Goal: Transaction & Acquisition: Purchase product/service

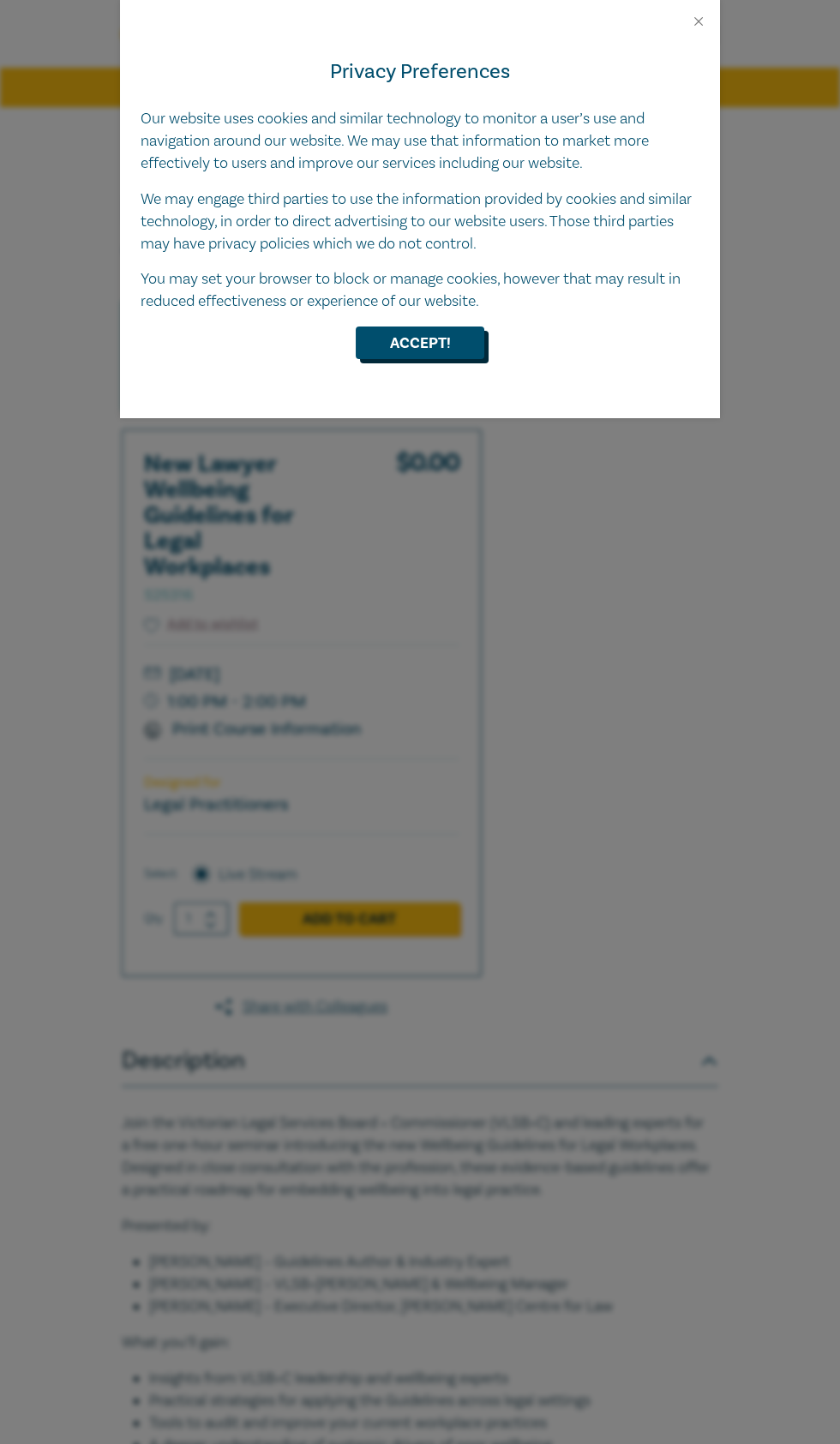
click at [442, 337] on button "Accept!" at bounding box center [419, 342] width 129 height 33
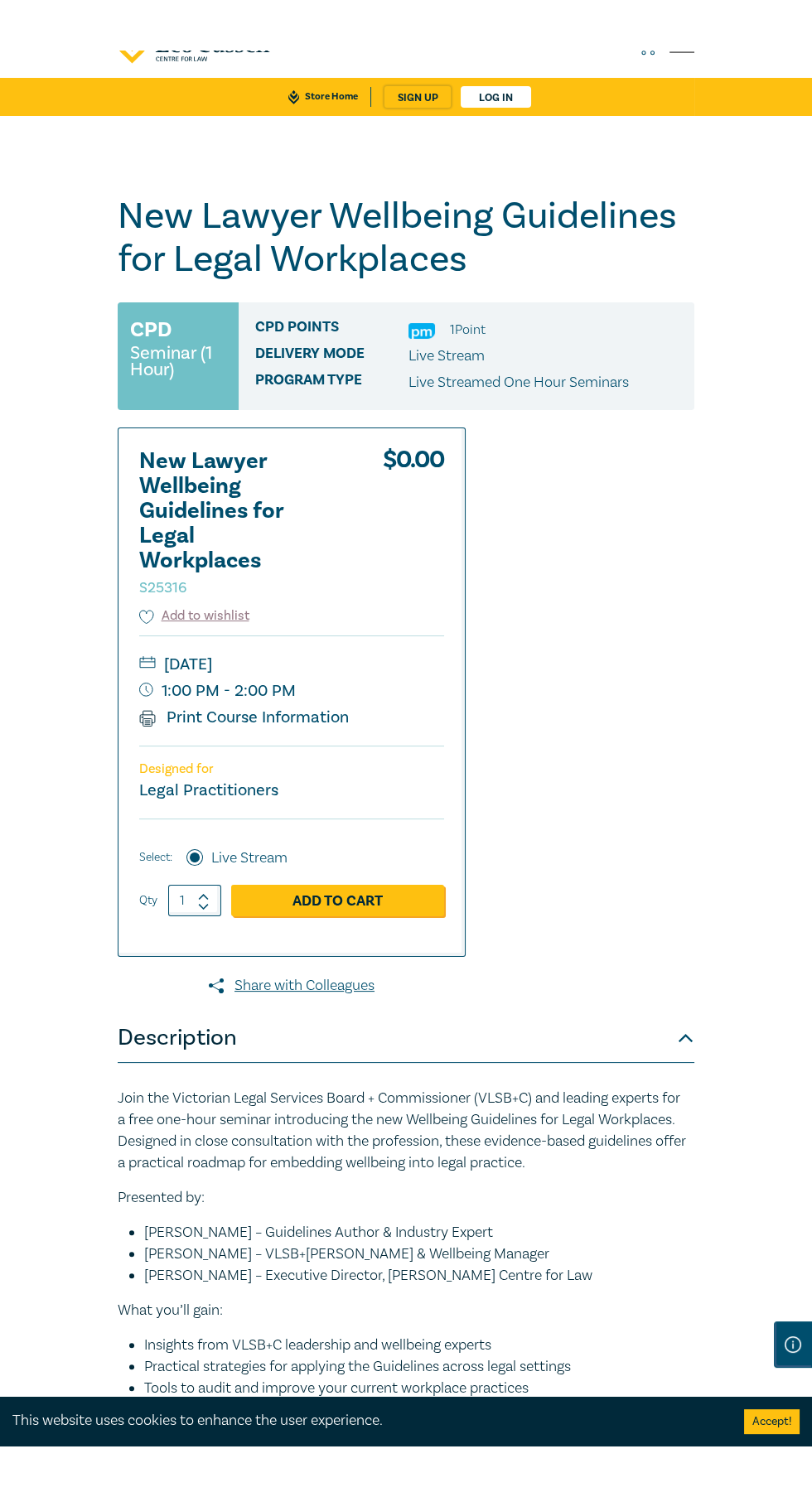
scroll to position [39, 0]
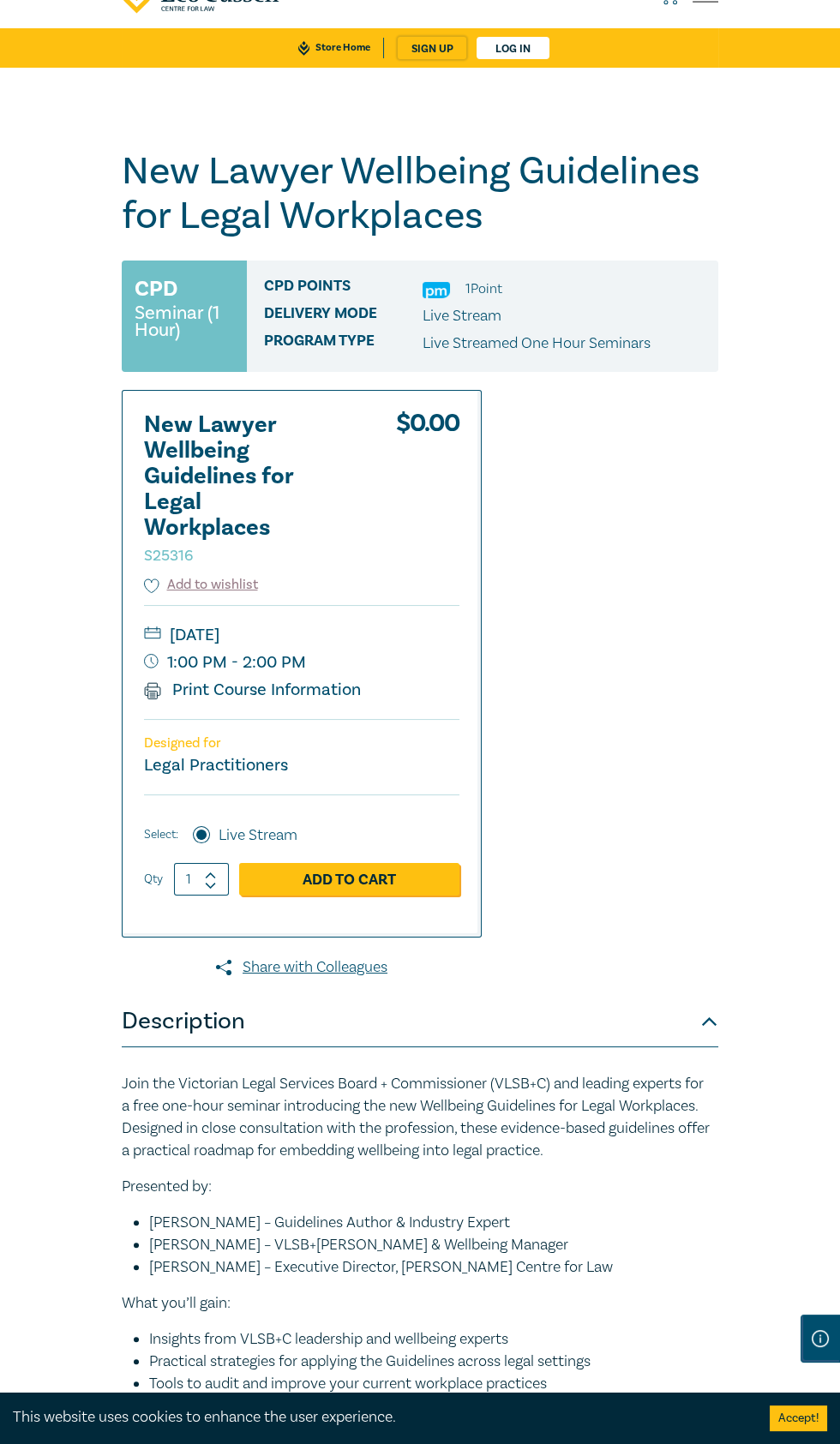
click at [224, 872] on input "1" at bounding box center [201, 879] width 55 height 33
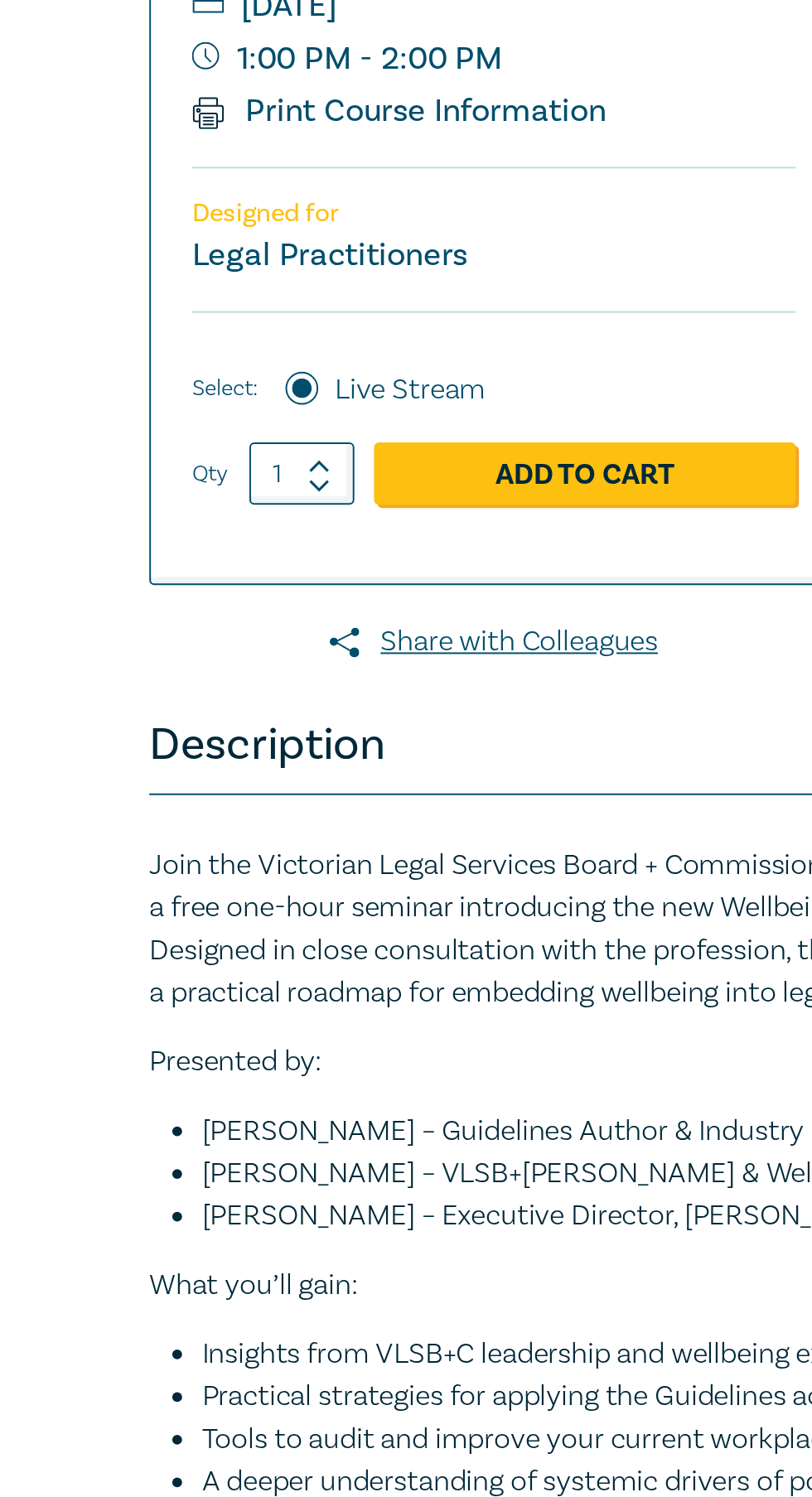
click at [203, 844] on icon at bounding box center [203, 846] width 9 height 4
type input "2"
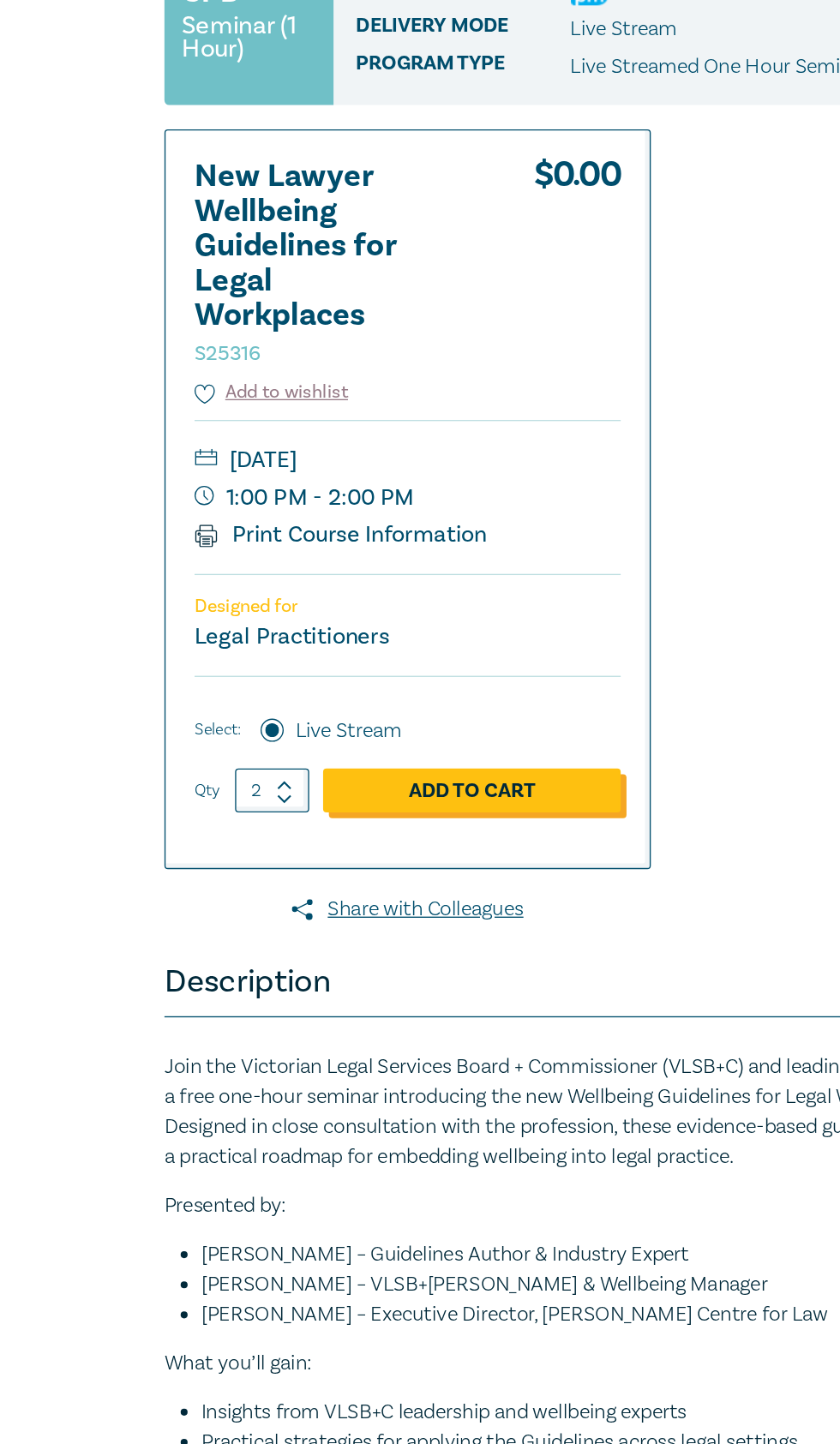
click at [415, 869] on link "Add to Cart" at bounding box center [349, 879] width 220 height 33
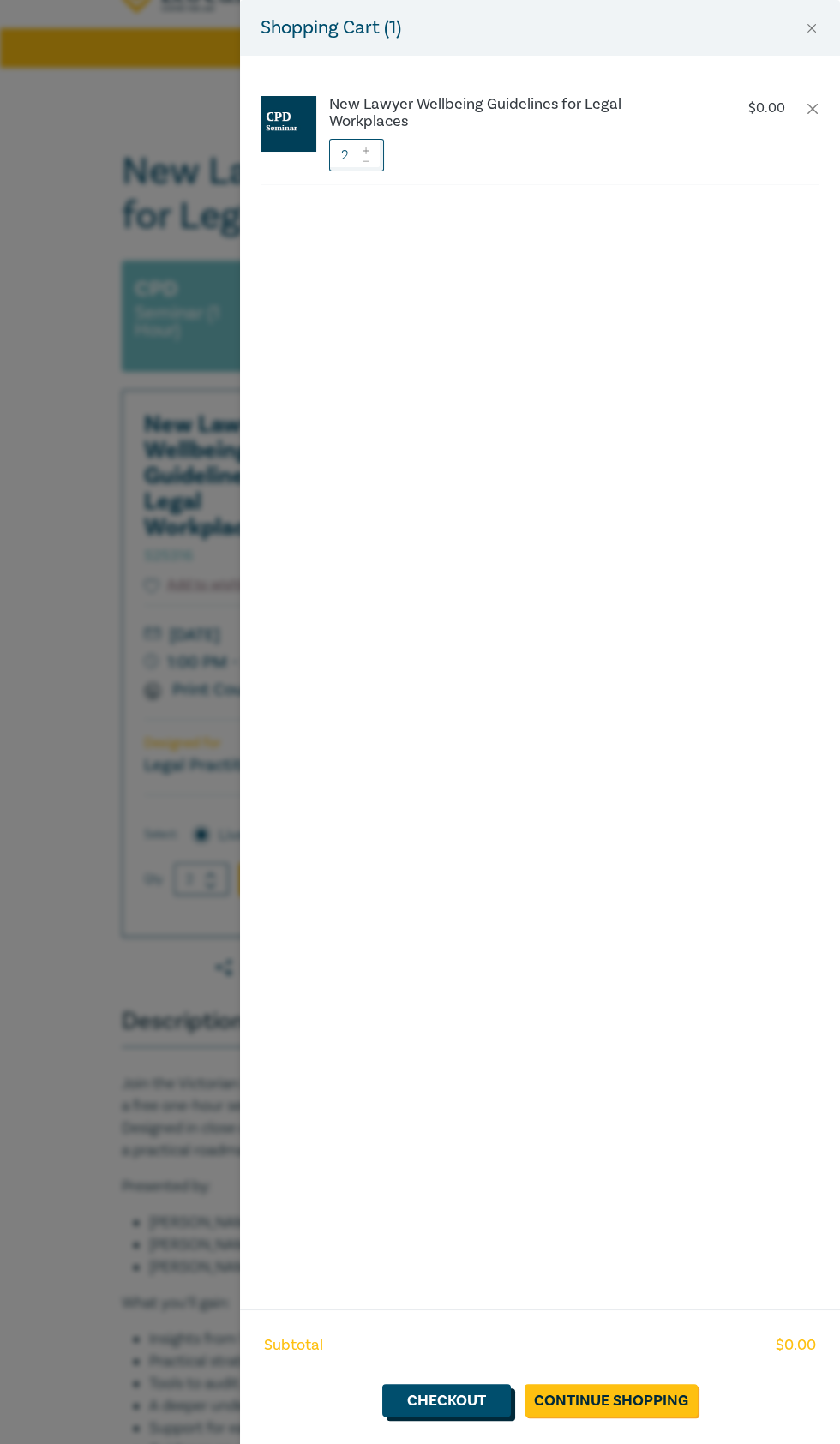
click at [440, 1417] on link "Checkout" at bounding box center [446, 1400] width 129 height 33
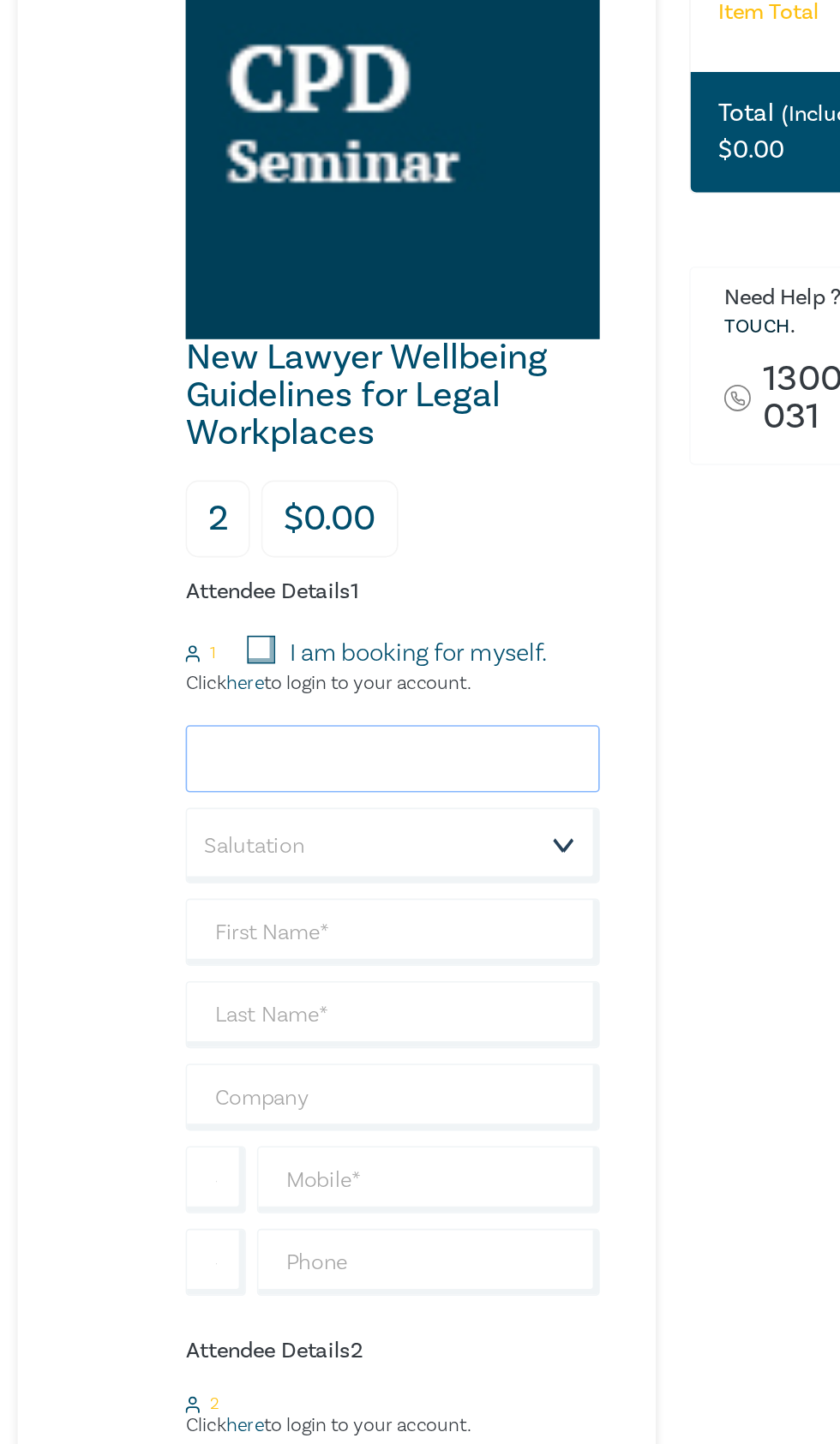
click at [432, 882] on input "email" at bounding box center [351, 881] width 253 height 41
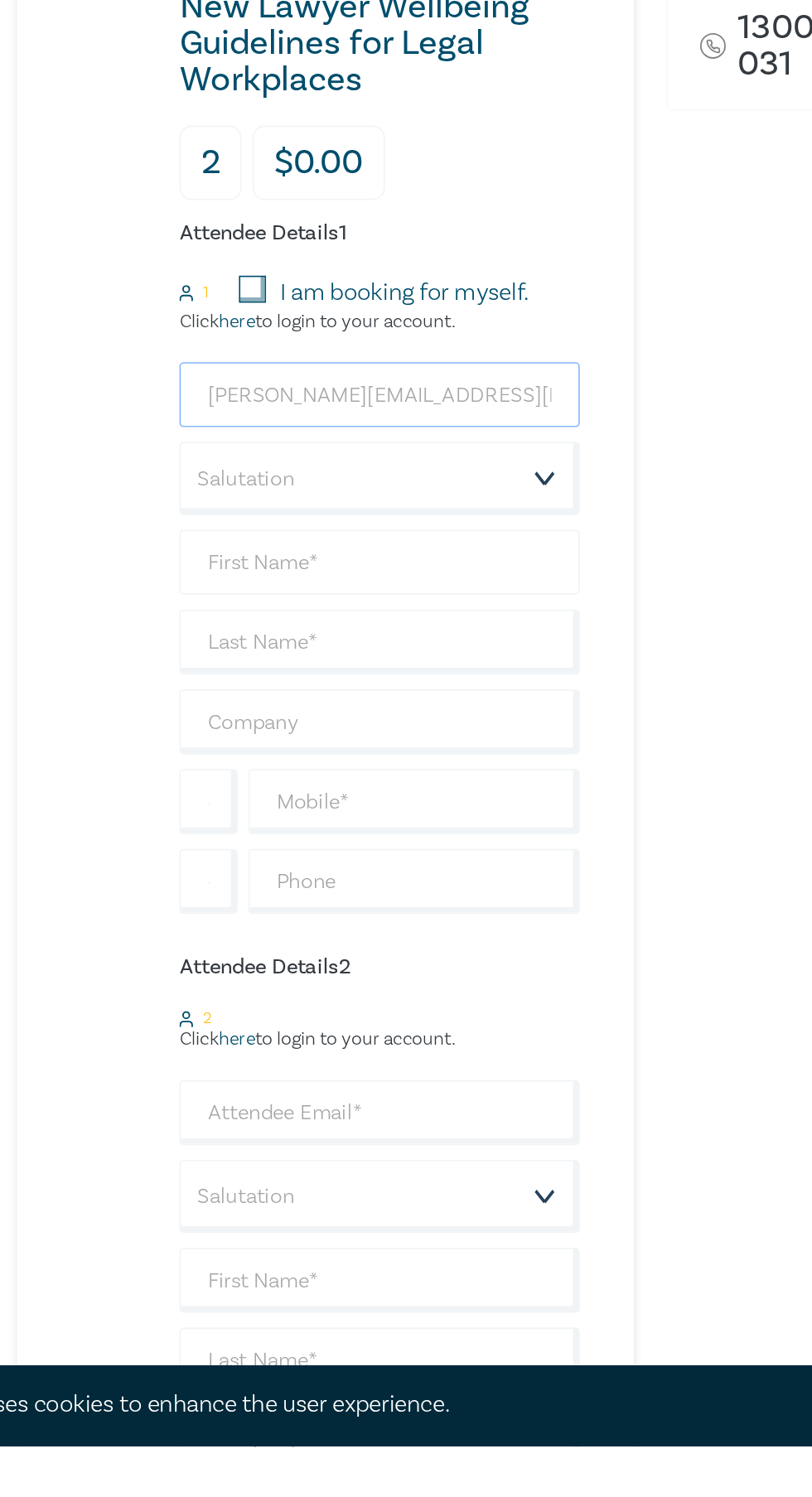
type input "n.tran@marcoulawyers.com.au"
click at [419, 962] on input "text" at bounding box center [339, 955] width 245 height 40
type input "Nicholas"
click at [407, 1006] on input "text" at bounding box center [339, 1003] width 245 height 40
type input "Tran"
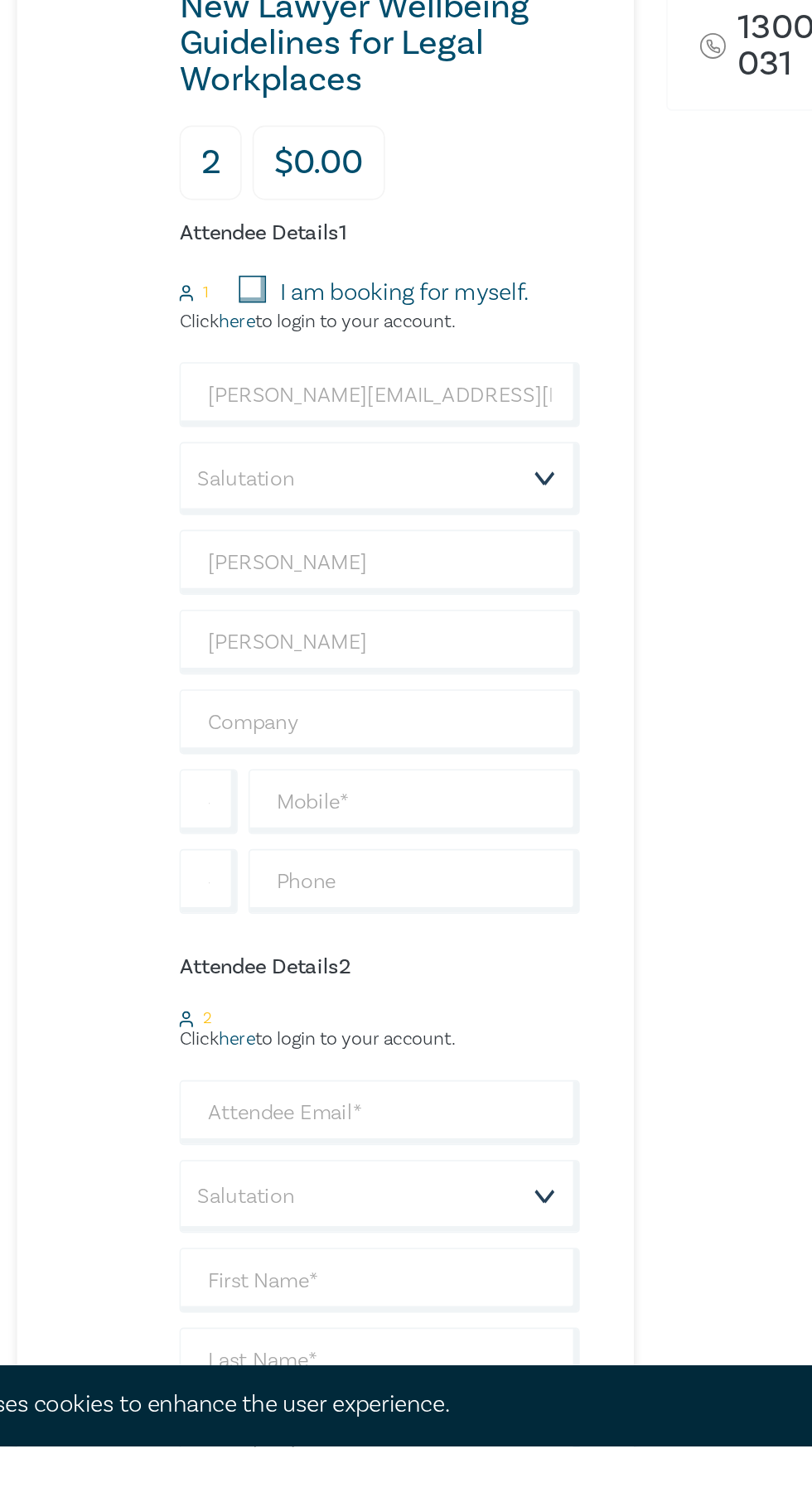
click at [533, 1098] on div "Order New Lawyer Wellbeing Guidelines for Legal Workplaces (Attendance: Live St…" at bounding box center [605, 973] width 199 height 1598
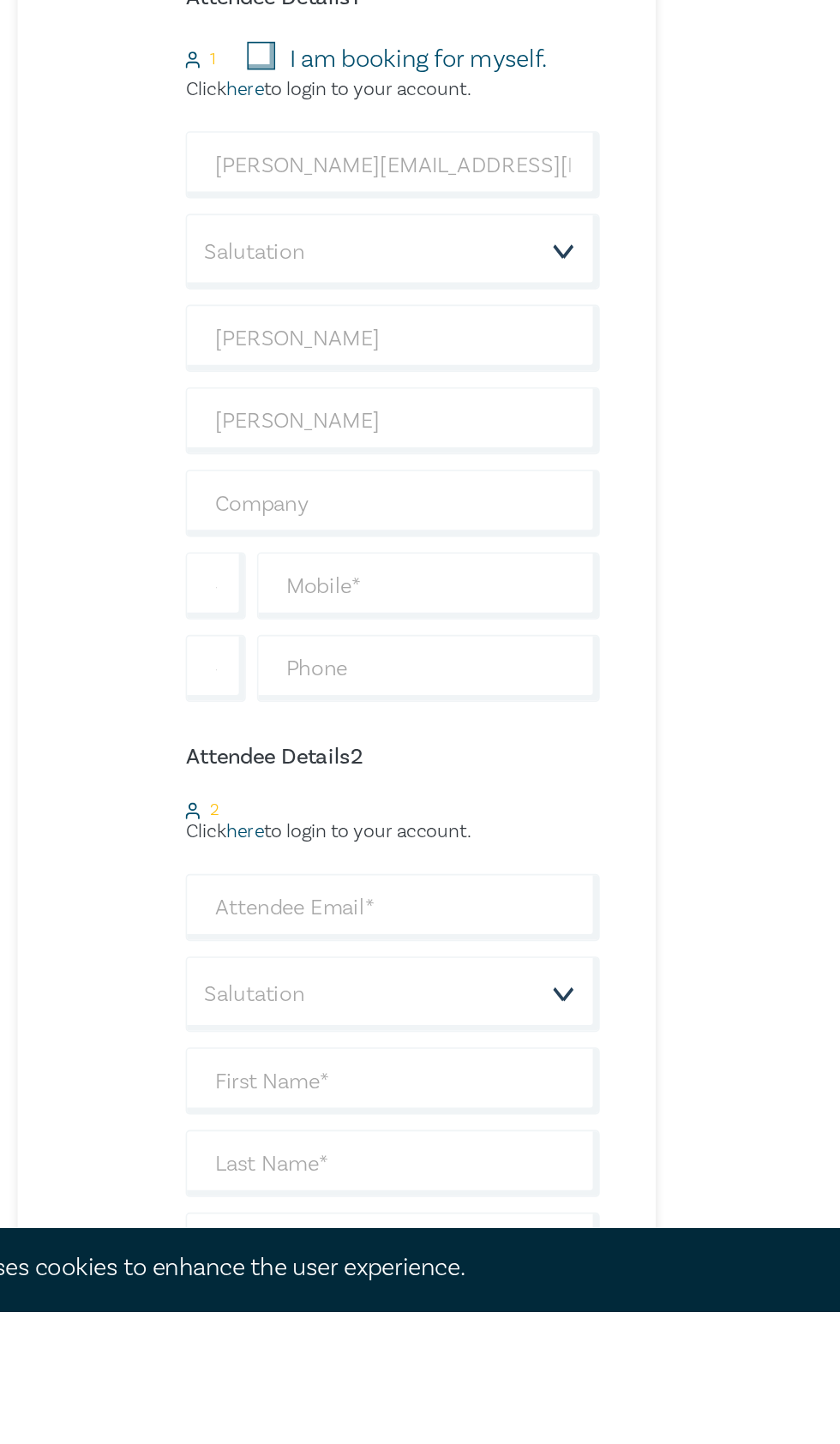
scroll to position [142, 0]
click at [432, 997] on input "text" at bounding box center [373, 998] width 210 height 41
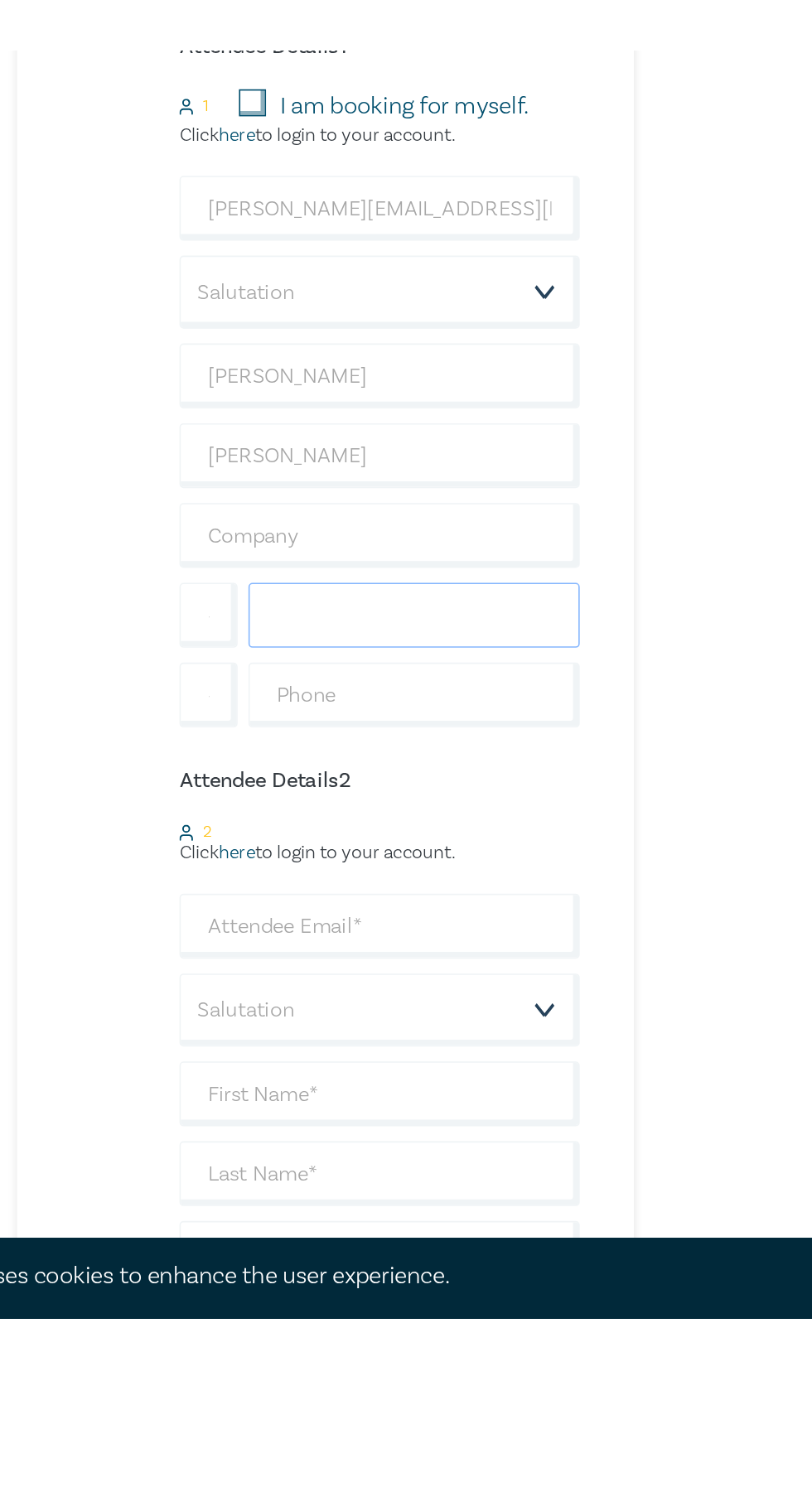
scroll to position [138, 0]
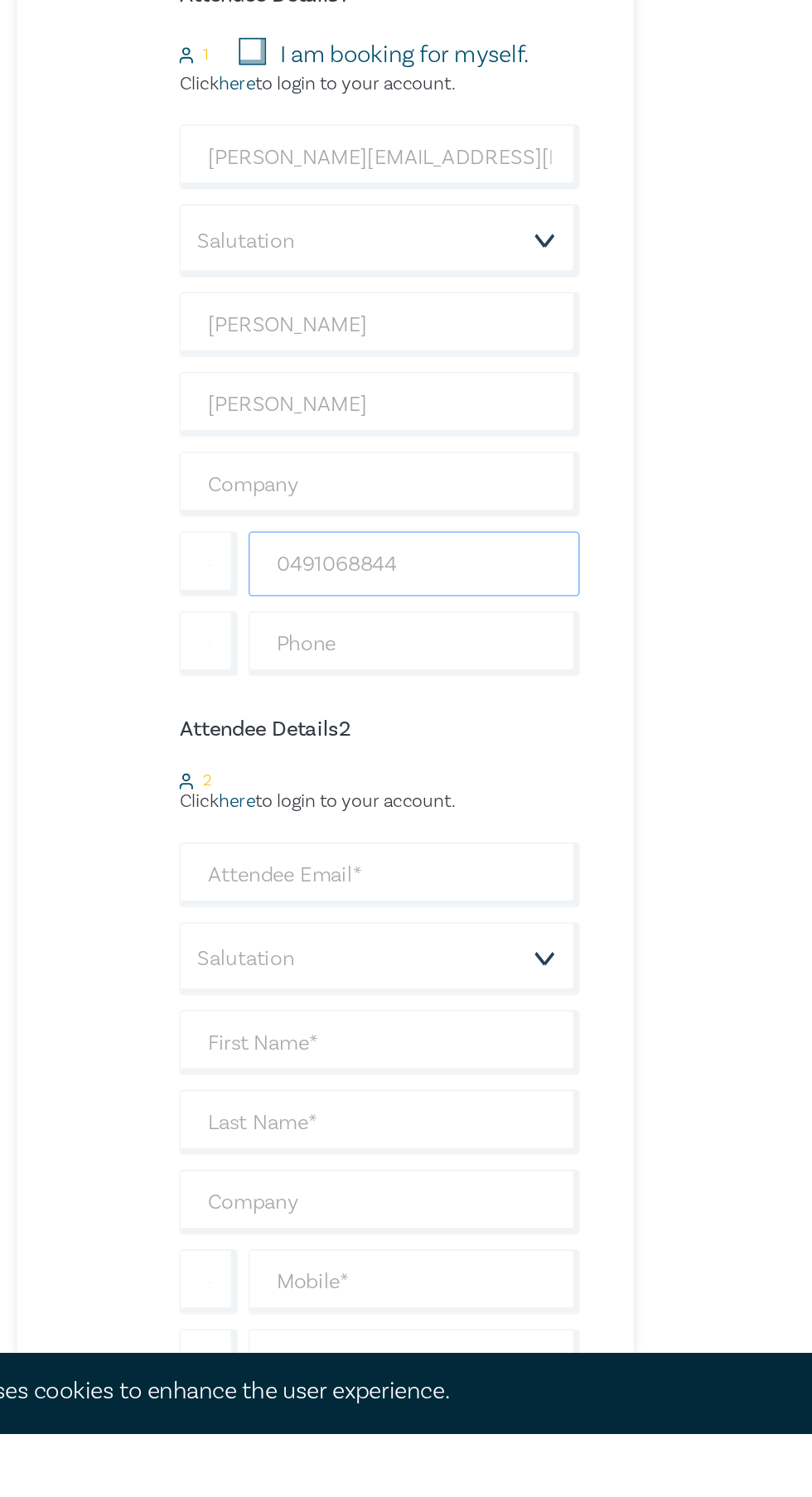
type input "0491068844"
click at [549, 1080] on div "Order New Lawyer Wellbeing Guidelines for Legal Workplaces (Attendance: Live St…" at bounding box center [605, 836] width 199 height 1598
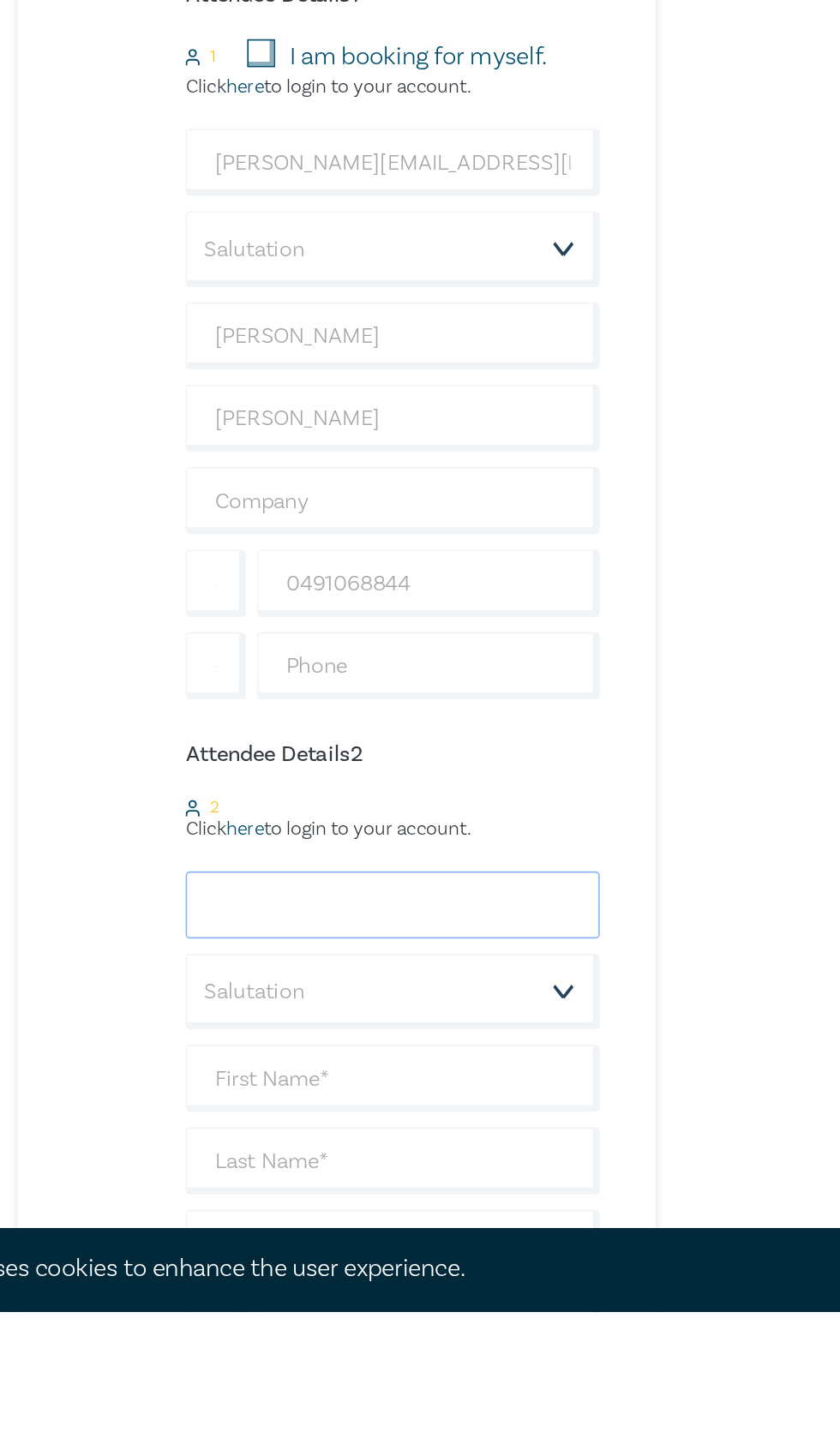
click at [457, 1181] on input "email" at bounding box center [351, 1194] width 253 height 41
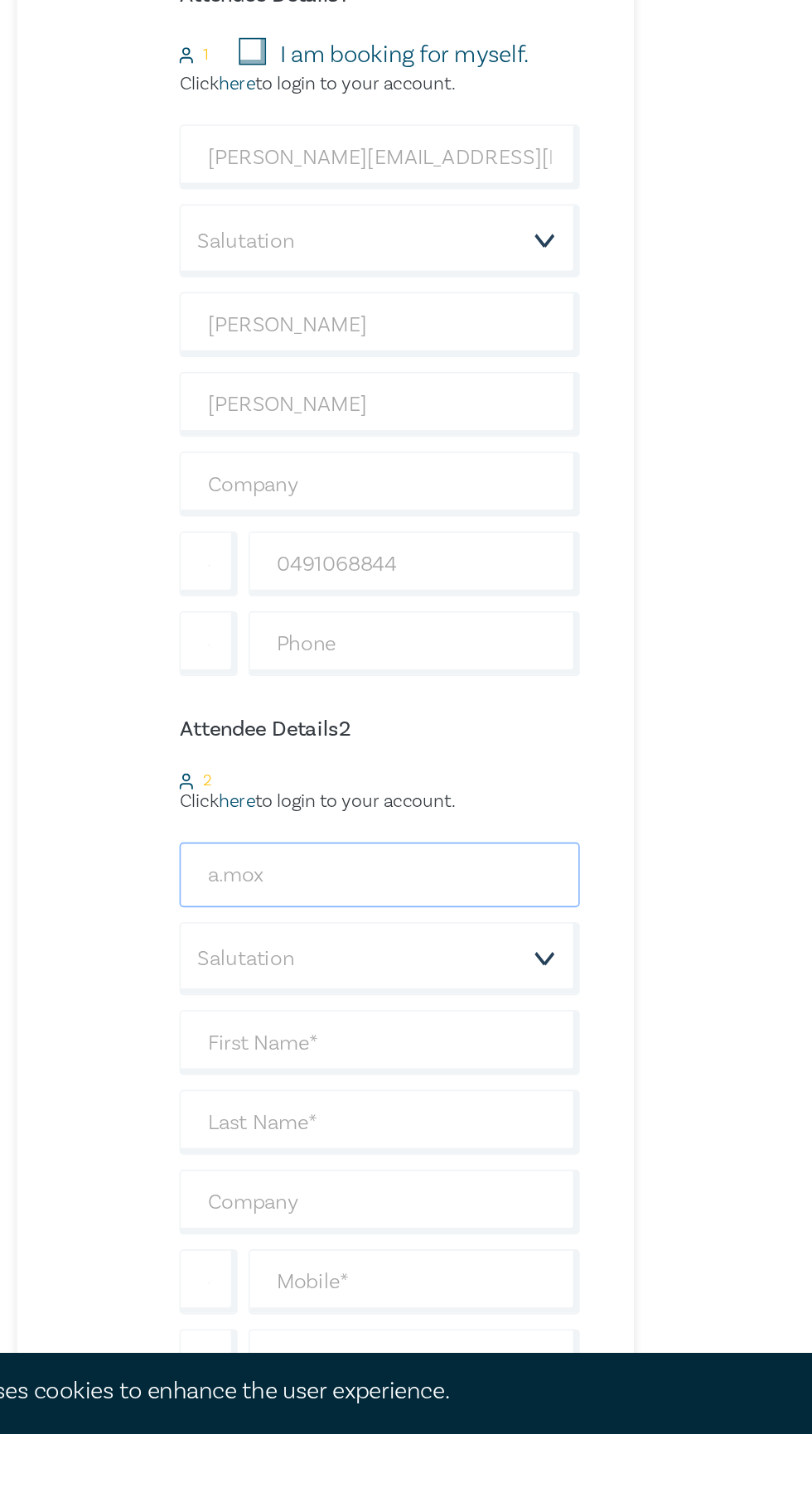
type input "a.moxon@marcoulawyers.com.au"
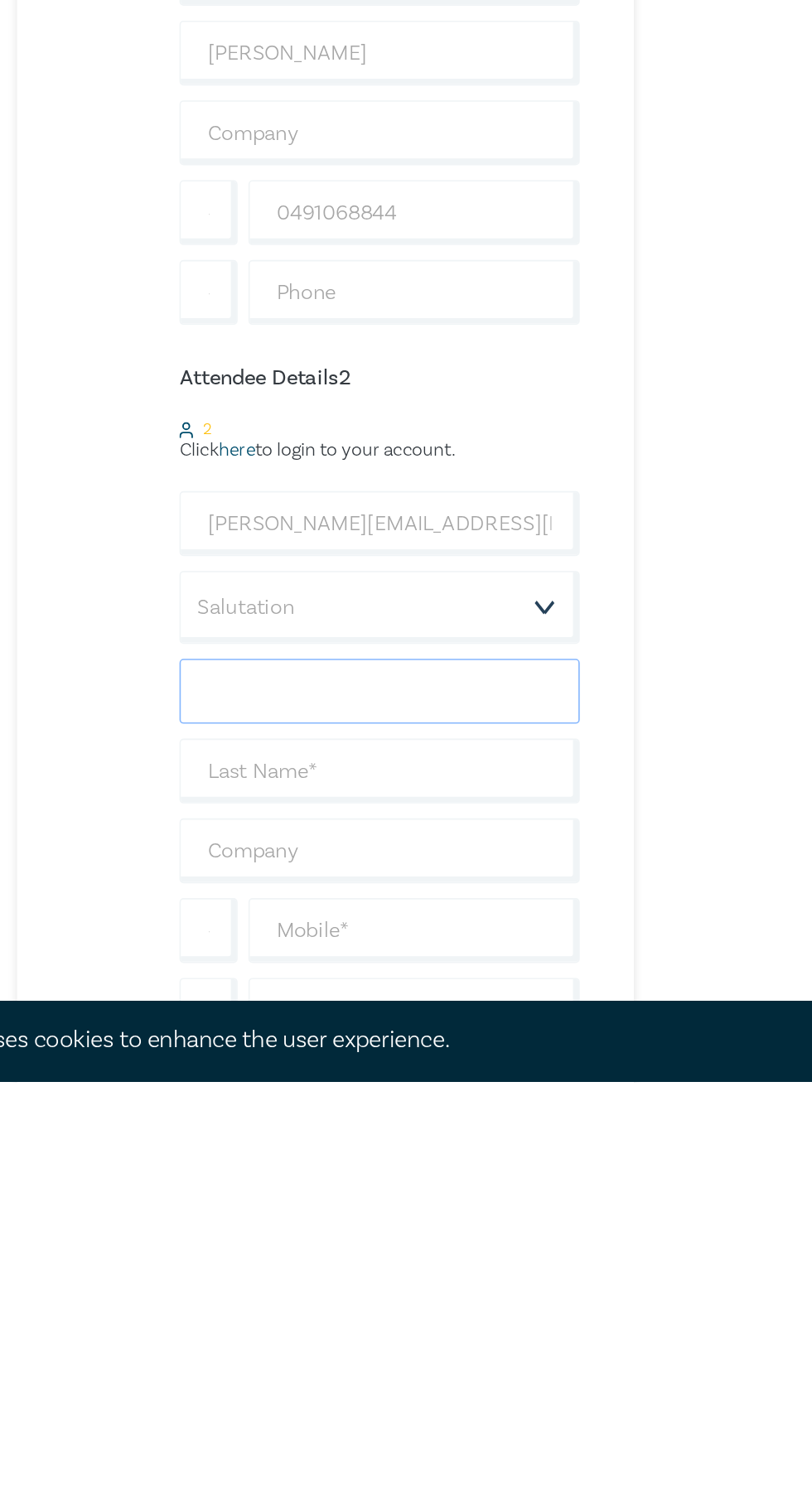
click at [431, 1258] on input "text" at bounding box center [339, 1257] width 245 height 40
type input "Amanda"
click at [441, 1299] on input "text" at bounding box center [339, 1306] width 245 height 40
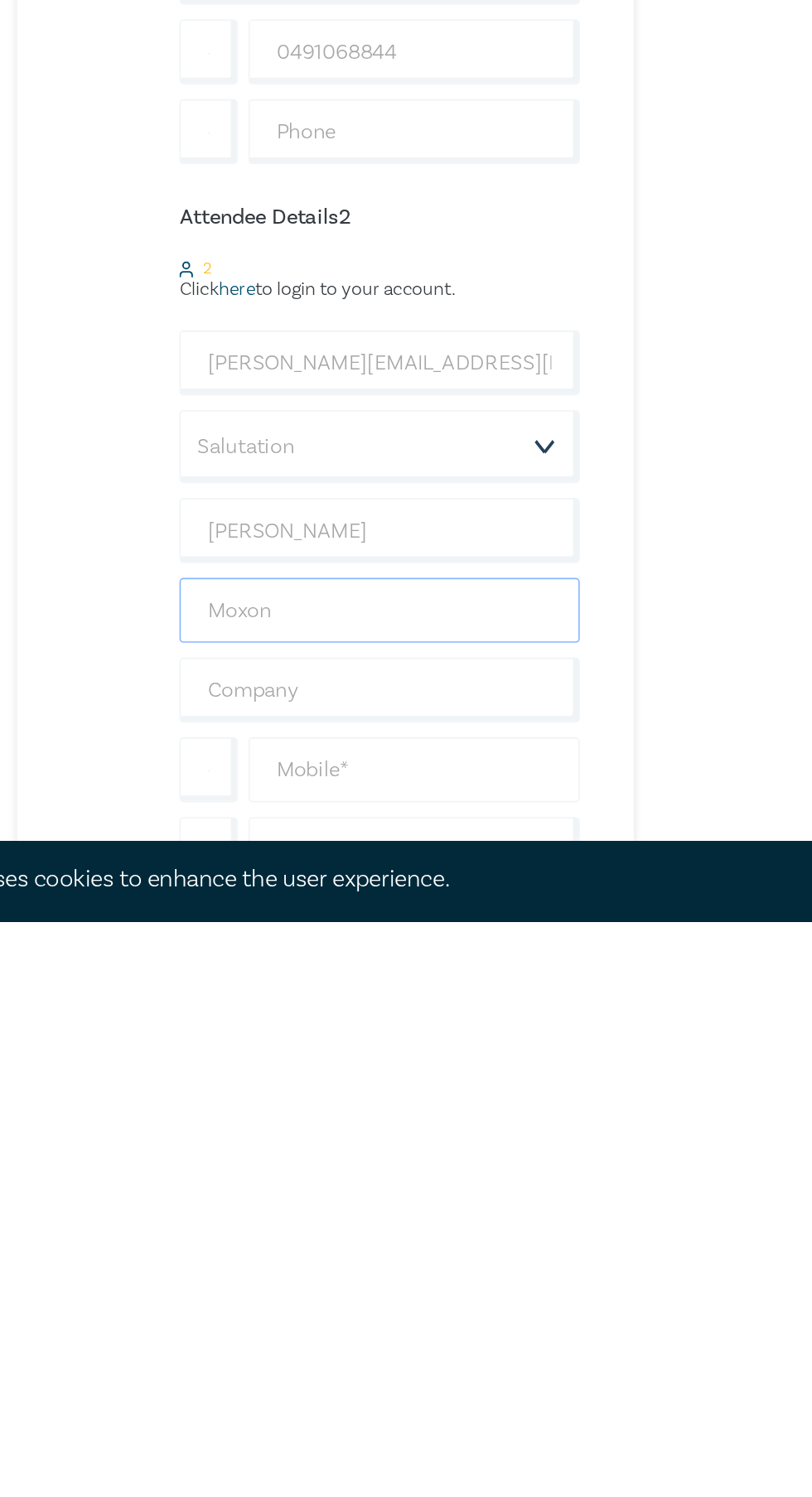
type input "Moxon"
click at [422, 1395] on input "text" at bounding box center [361, 1403] width 203 height 40
type input "0490017254"
click at [551, 1367] on div "Order New Lawyer Wellbeing Guidelines for Legal Workplaces (Attendance: Live St…" at bounding box center [605, 836] width 199 height 1598
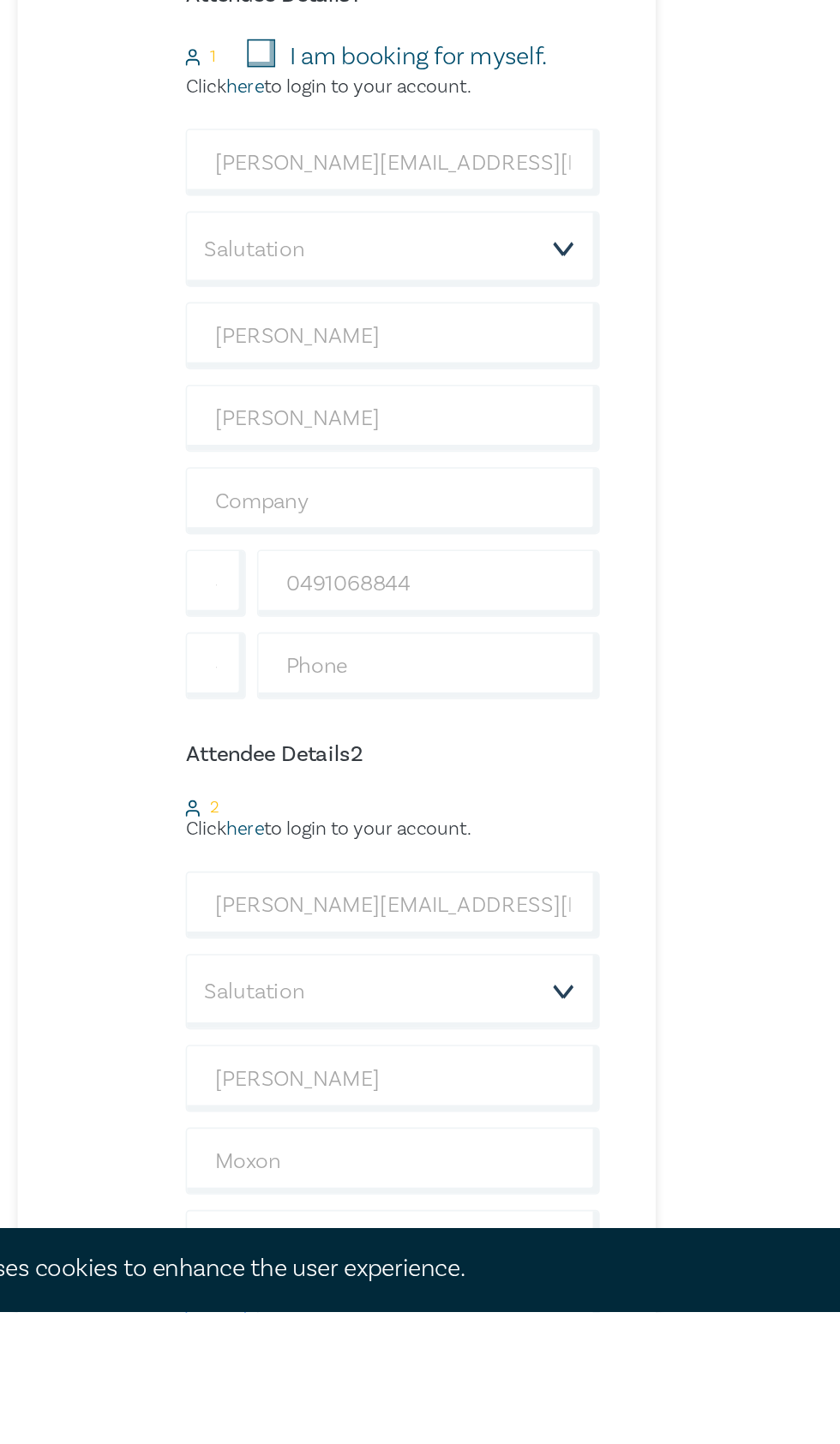
click at [242, 1443] on input "+61" at bounding box center [242, 1452] width 37 height 41
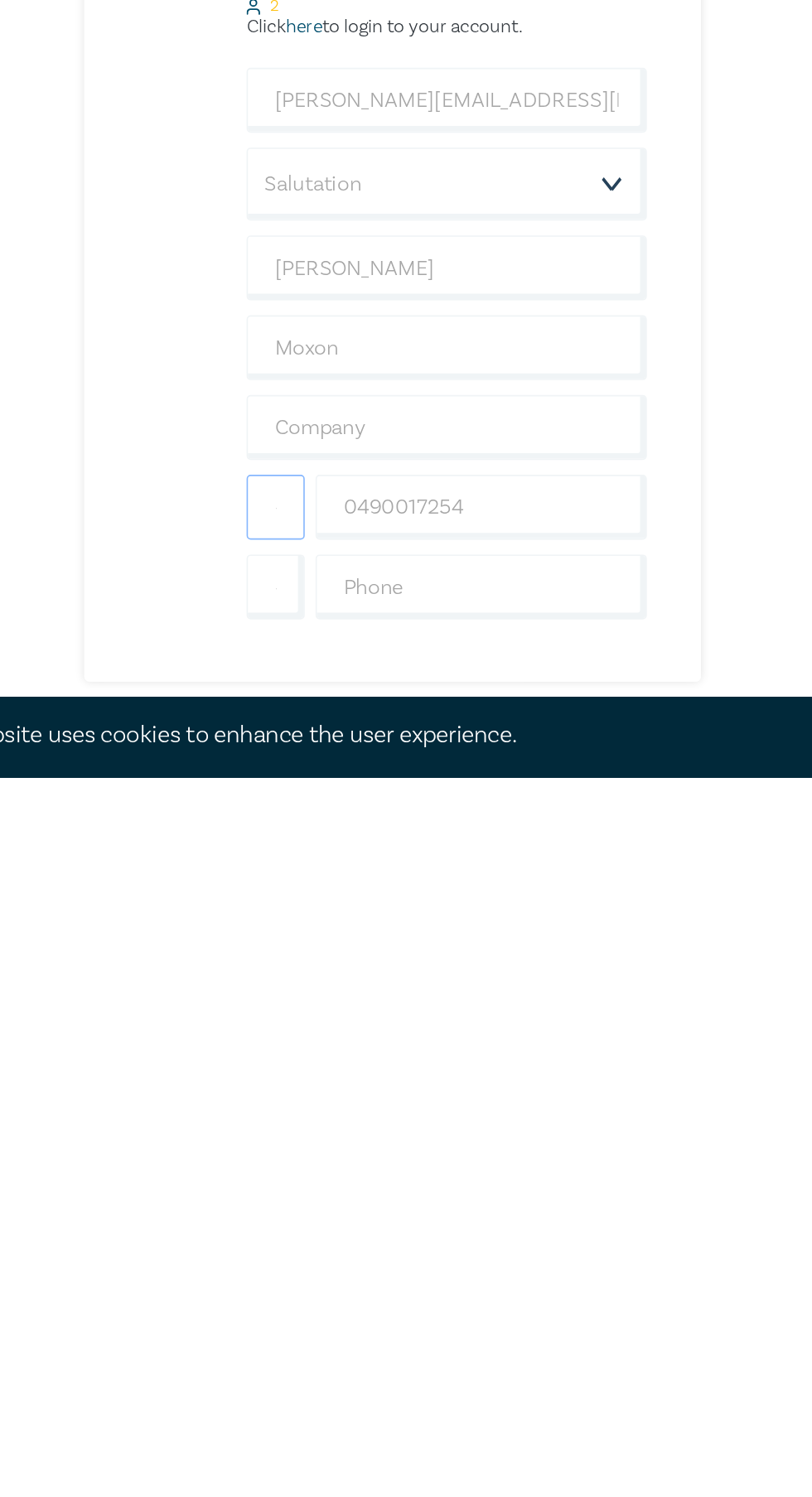
scroll to position [226, 0]
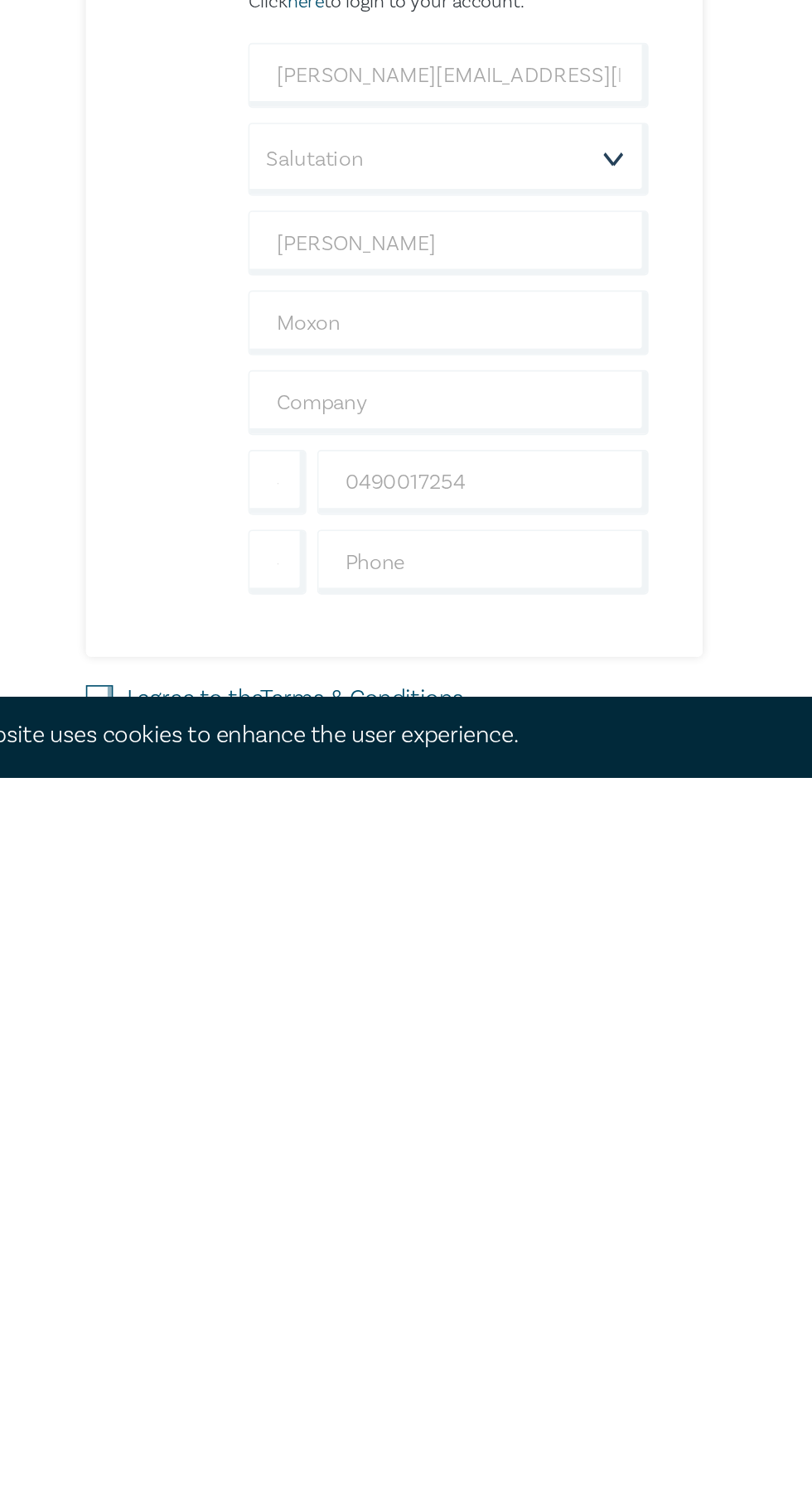
click at [533, 1378] on div "Order New Lawyer Wellbeing Guidelines for Legal Workplaces (Attendance: Live St…" at bounding box center [605, 748] width 199 height 1598
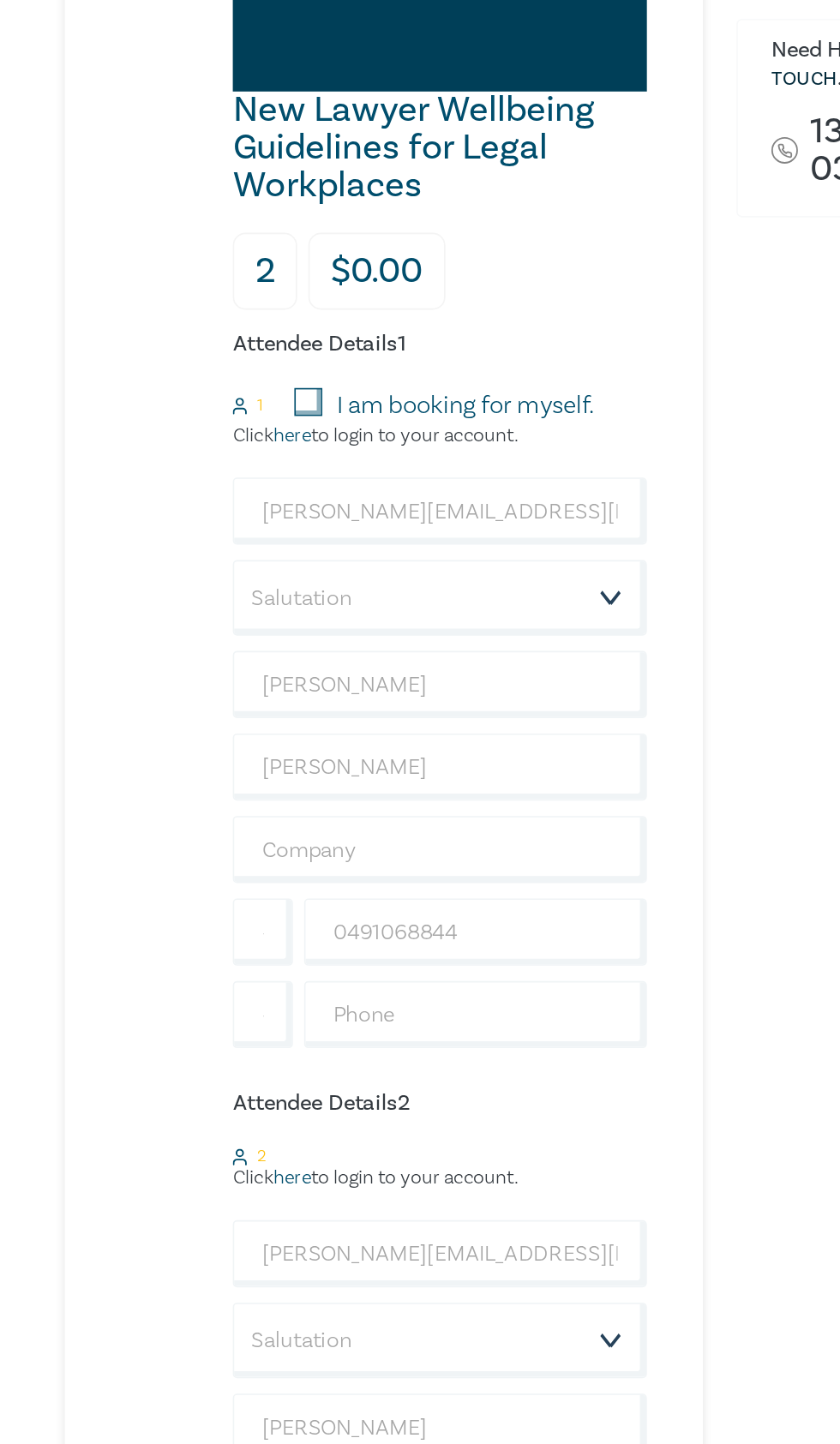
scroll to position [397, 0]
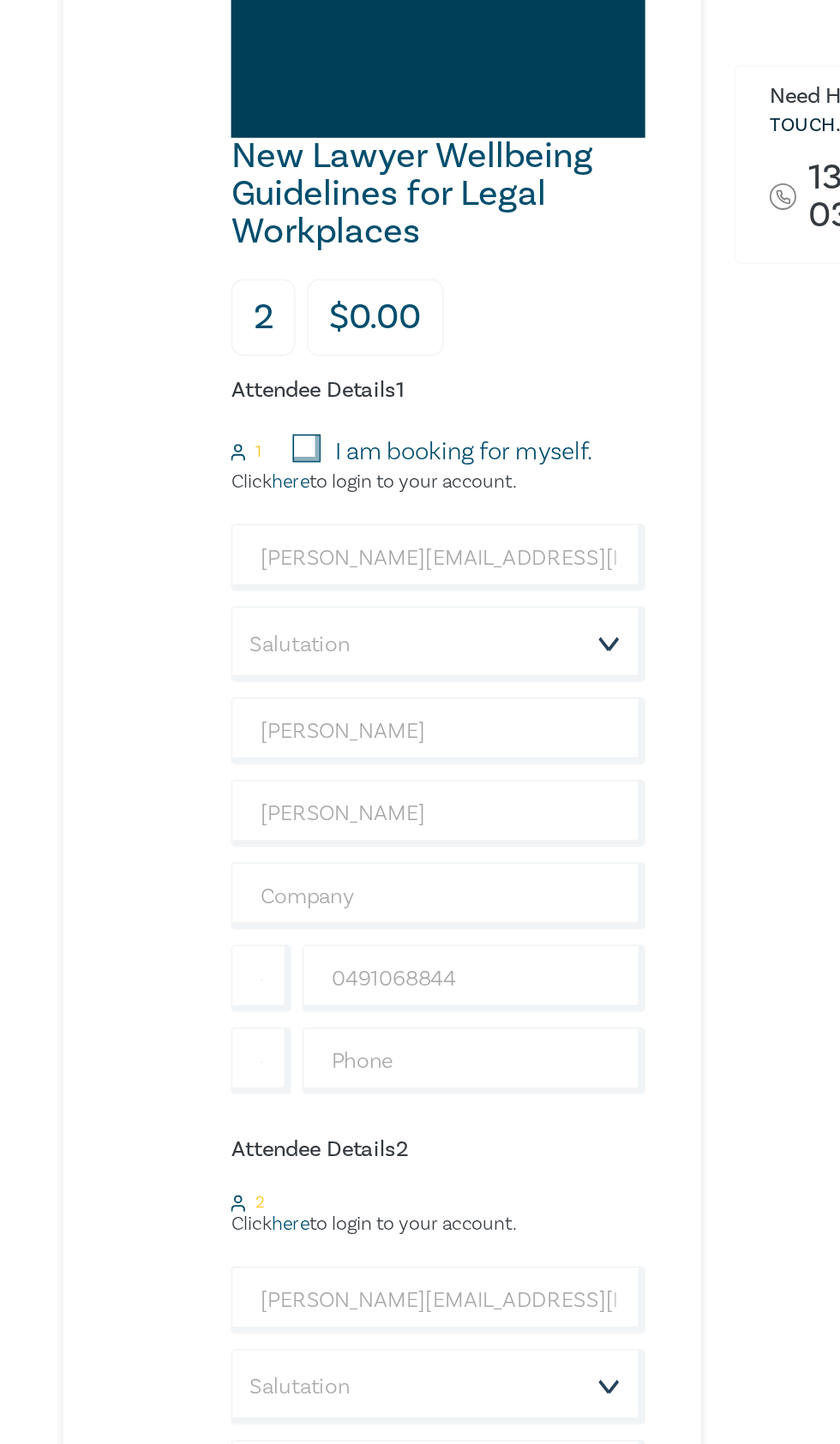
click at [265, 409] on input "I am booking for myself." at bounding box center [270, 417] width 17 height 17
checkbox input "true"
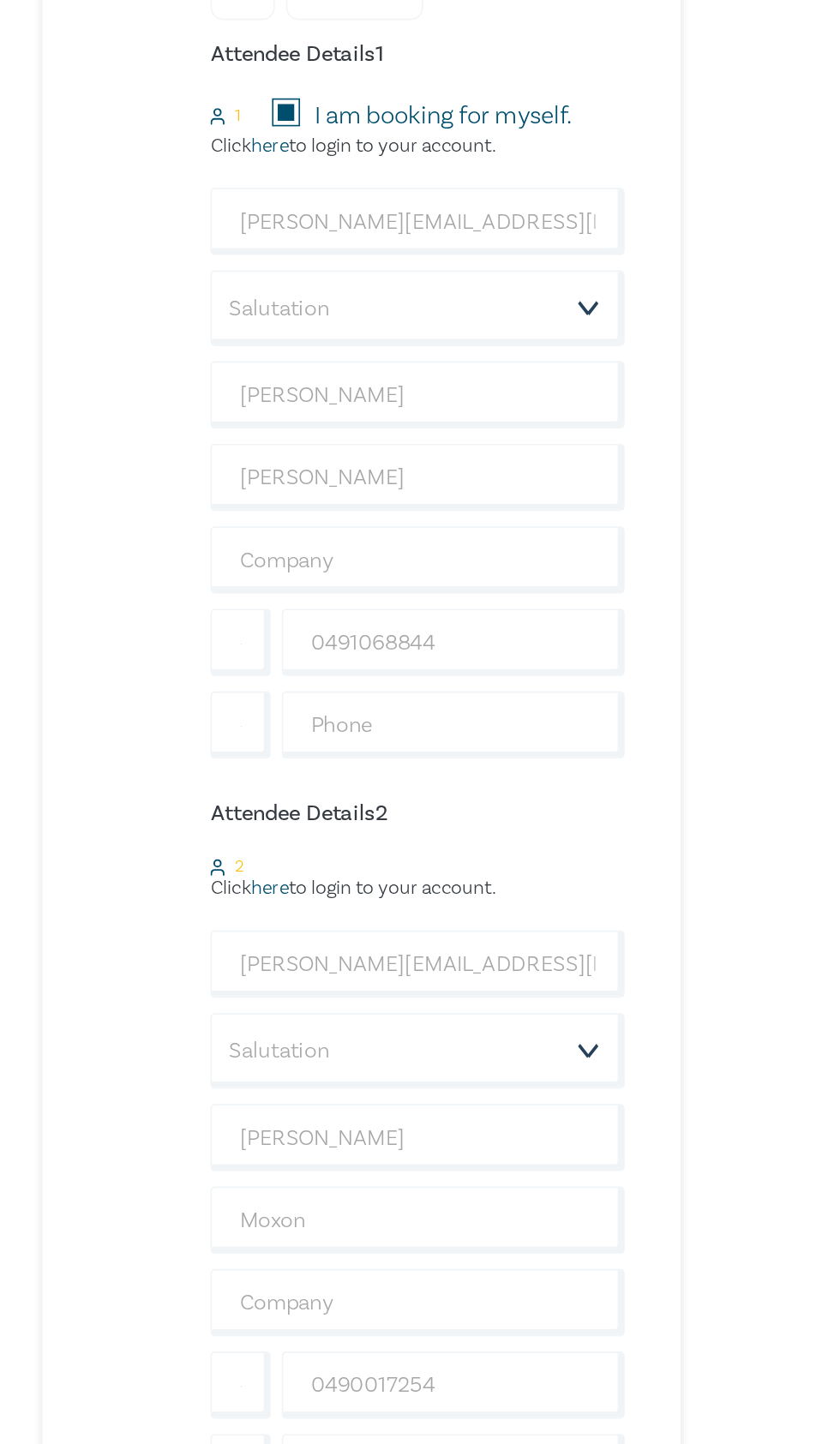
scroll to position [284, 0]
click at [450, 657] on select "Salutation Mr. Mrs. Ms. Miss Dr. Prof. Other" at bounding box center [351, 651] width 253 height 46
select select "Mr."
click at [452, 1103] on select "Salutation Mr. Mrs. Ms. Miss Dr. Prof. Other" at bounding box center [351, 1106] width 253 height 46
select select "Mrs."
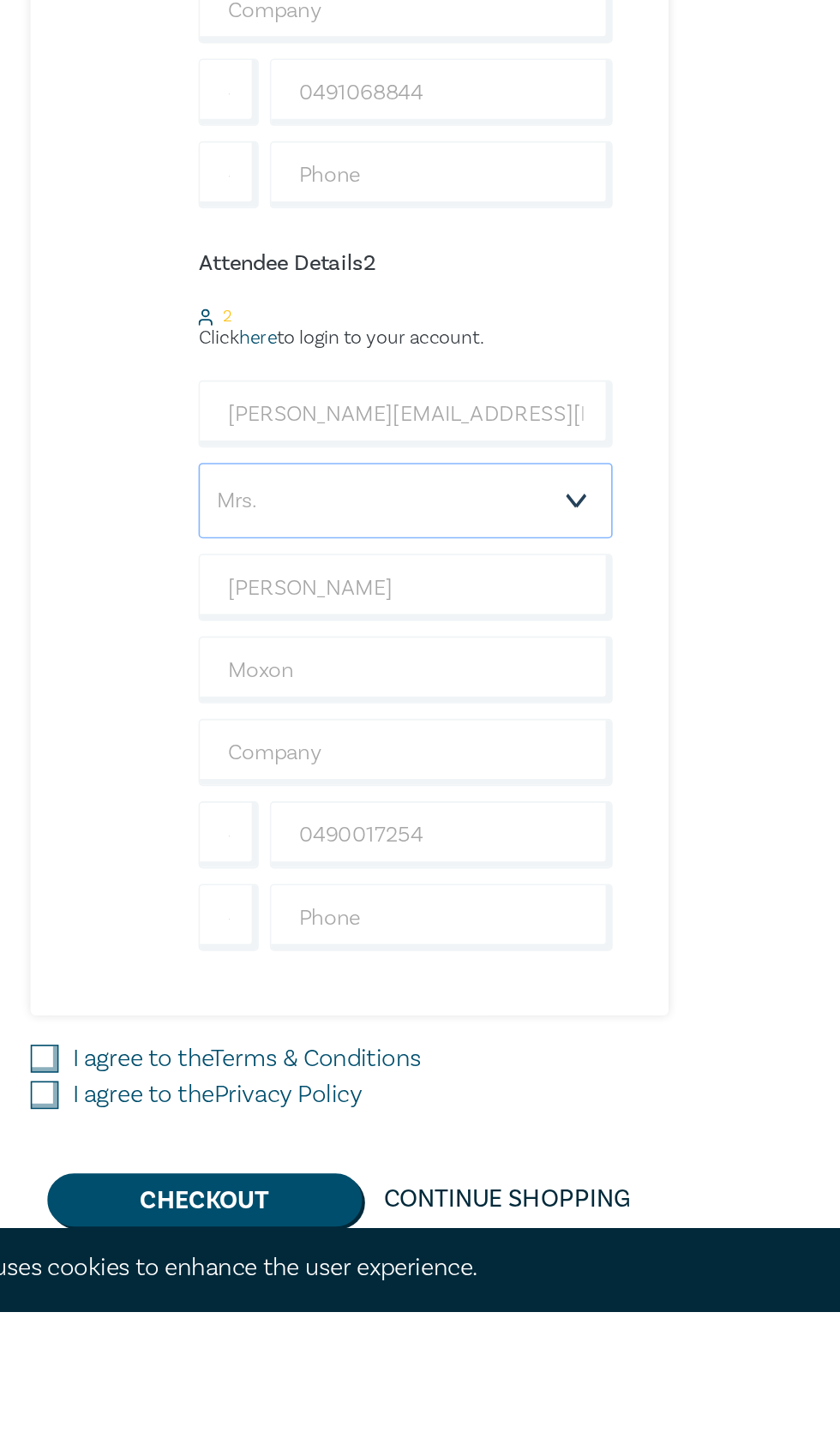
scroll to position [445, 0]
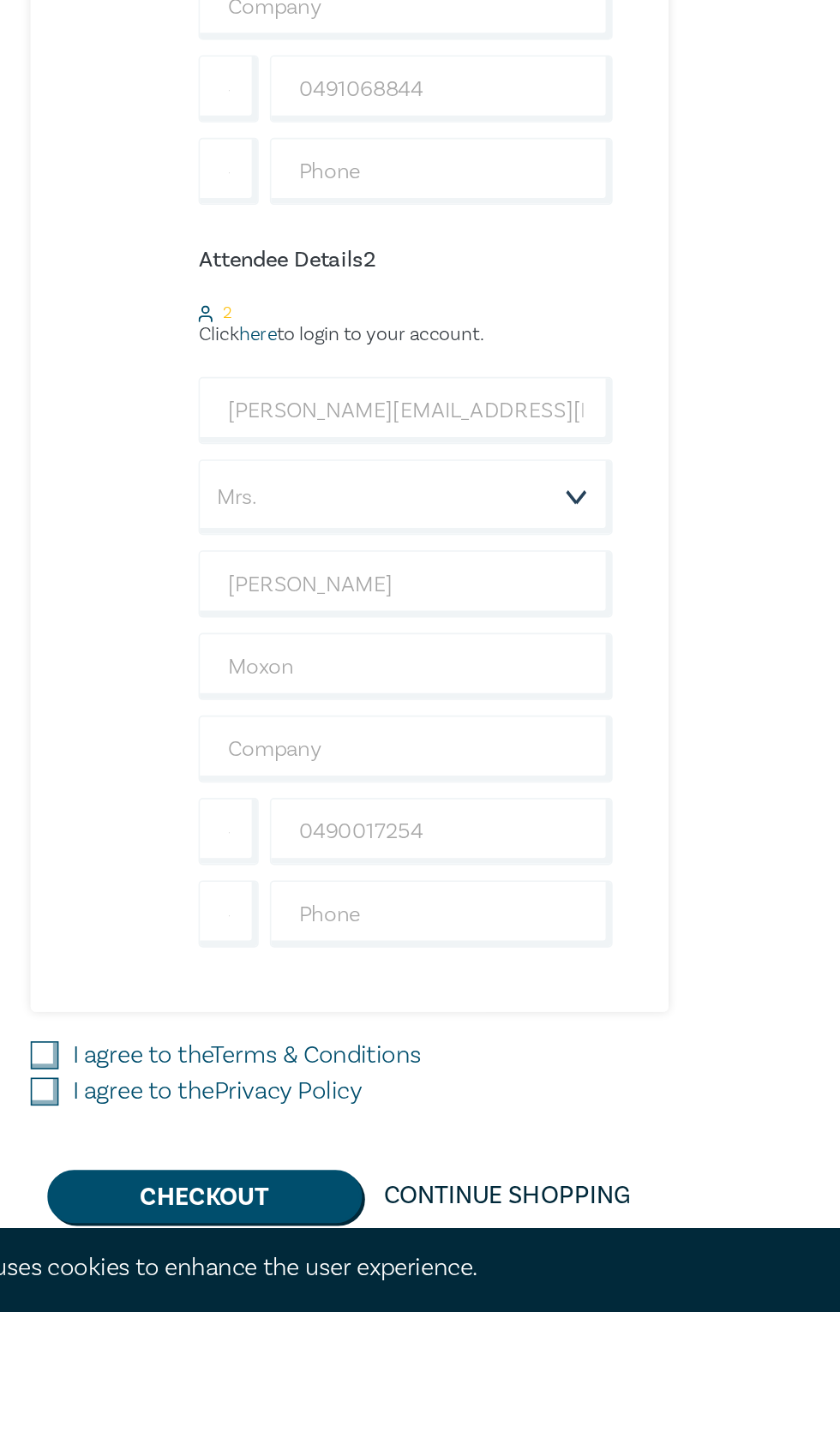
click at [136, 1278] on input "I agree to the Terms & Conditions" at bounding box center [130, 1286] width 17 height 17
checkbox input "true"
click at [132, 1301] on input "I agree to the Privacy Policy" at bounding box center [130, 1309] width 17 height 17
checkbox input "true"
click at [198, 1369] on button "Checkout" at bounding box center [227, 1373] width 193 height 33
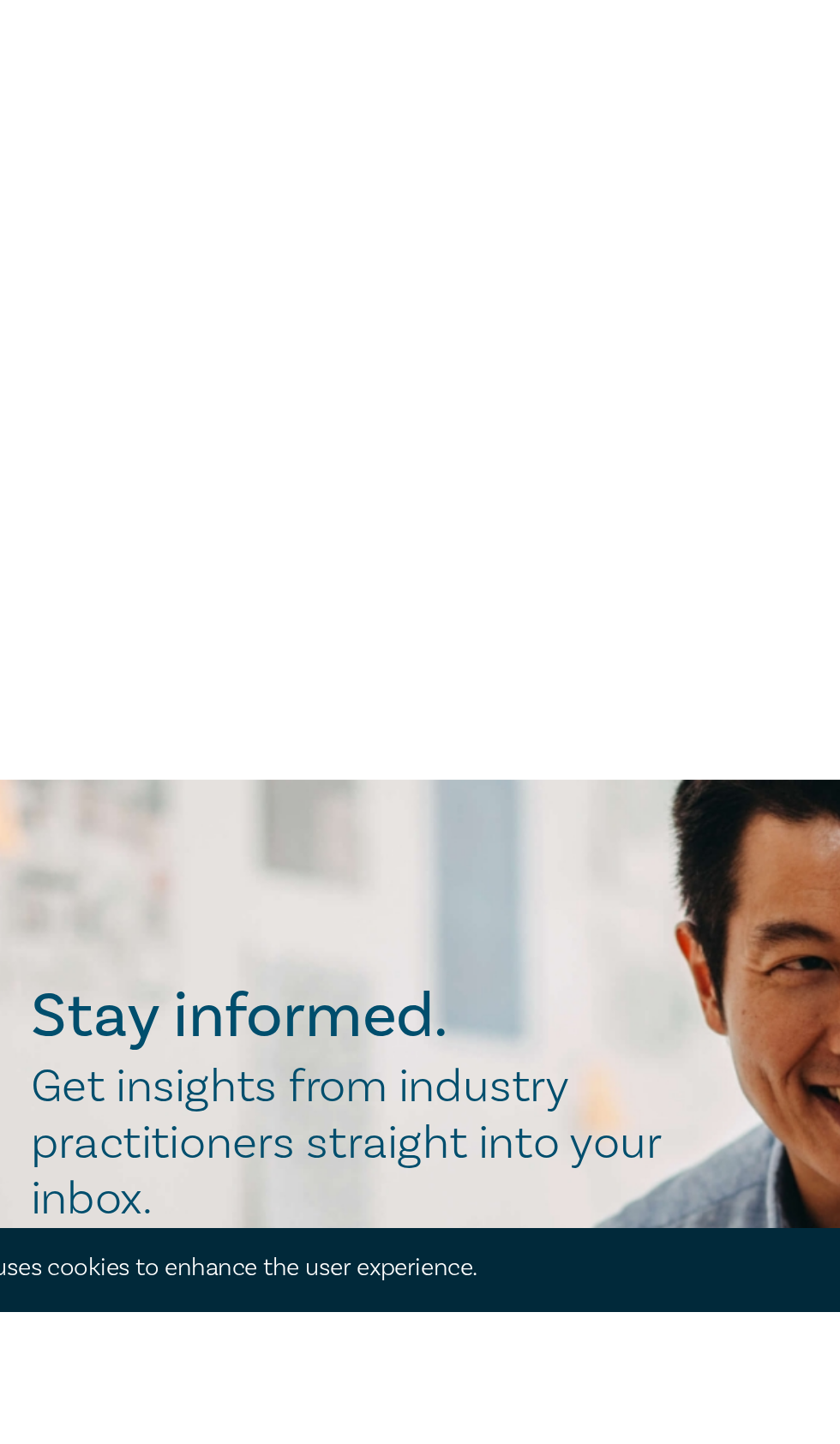
scroll to position [228, 0]
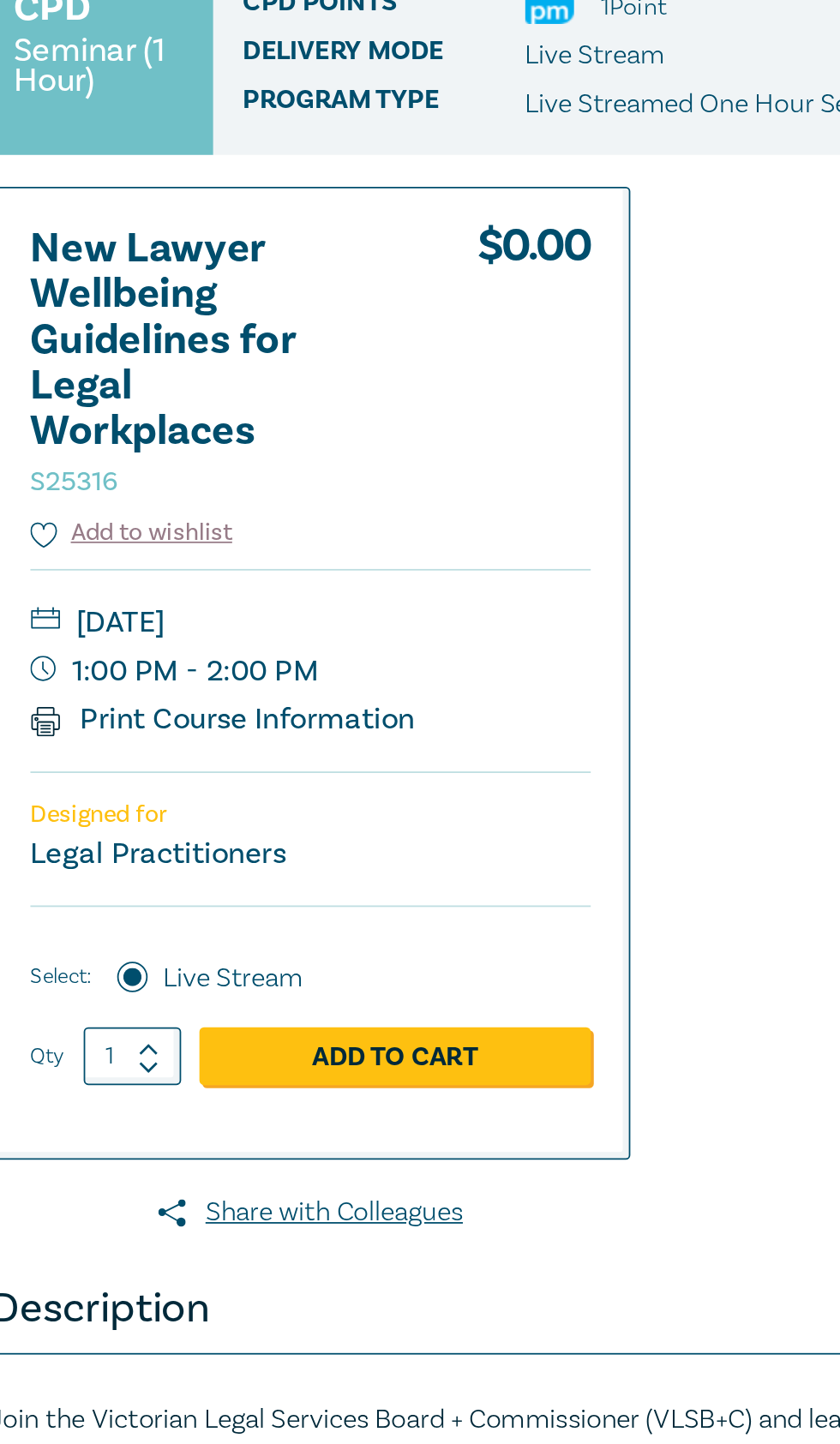
scroll to position [7, 0]
